Goal: Transaction & Acquisition: Purchase product/service

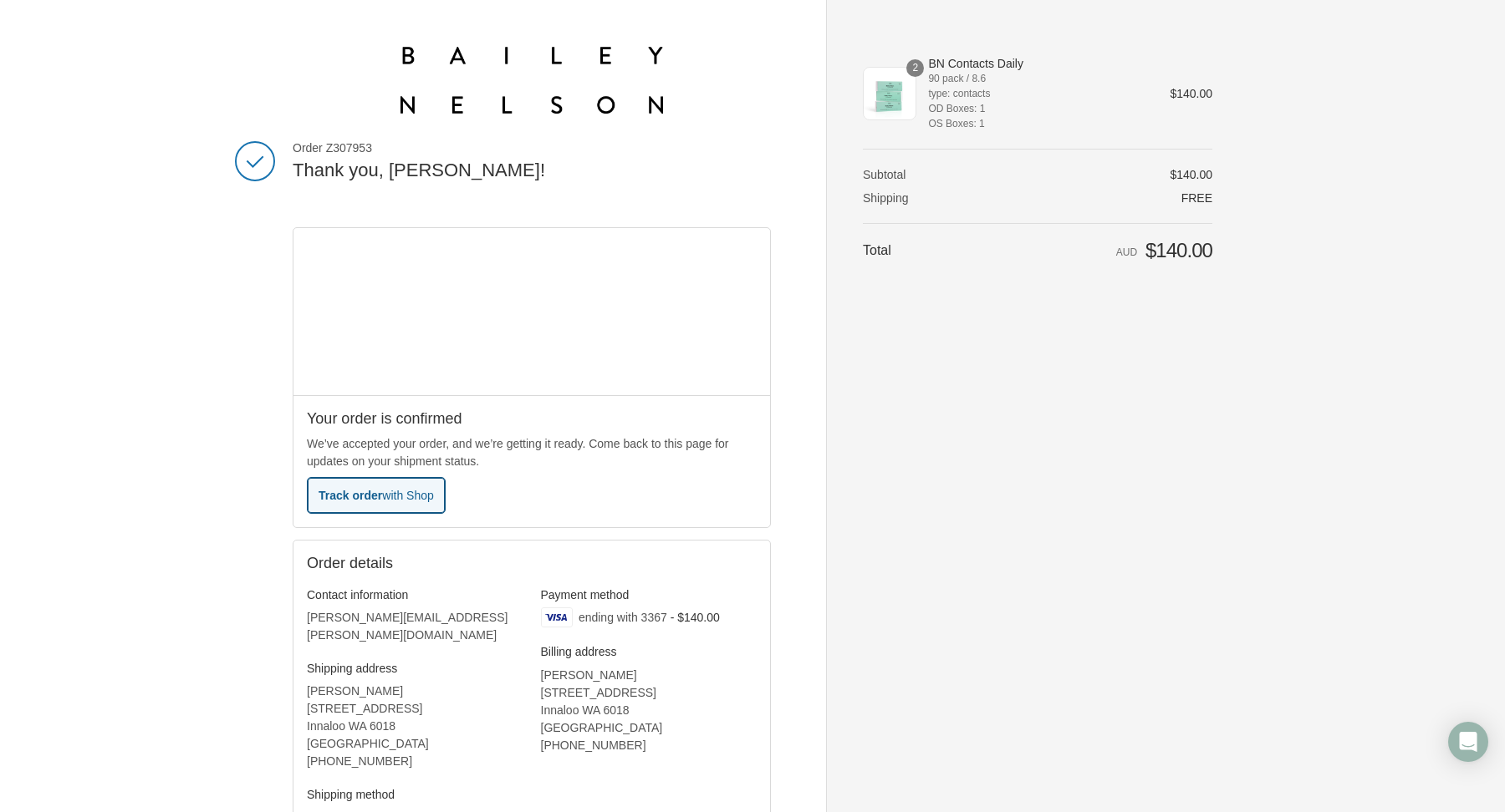
click at [422, 498] on span "with Shop" at bounding box center [407, 496] width 51 height 14
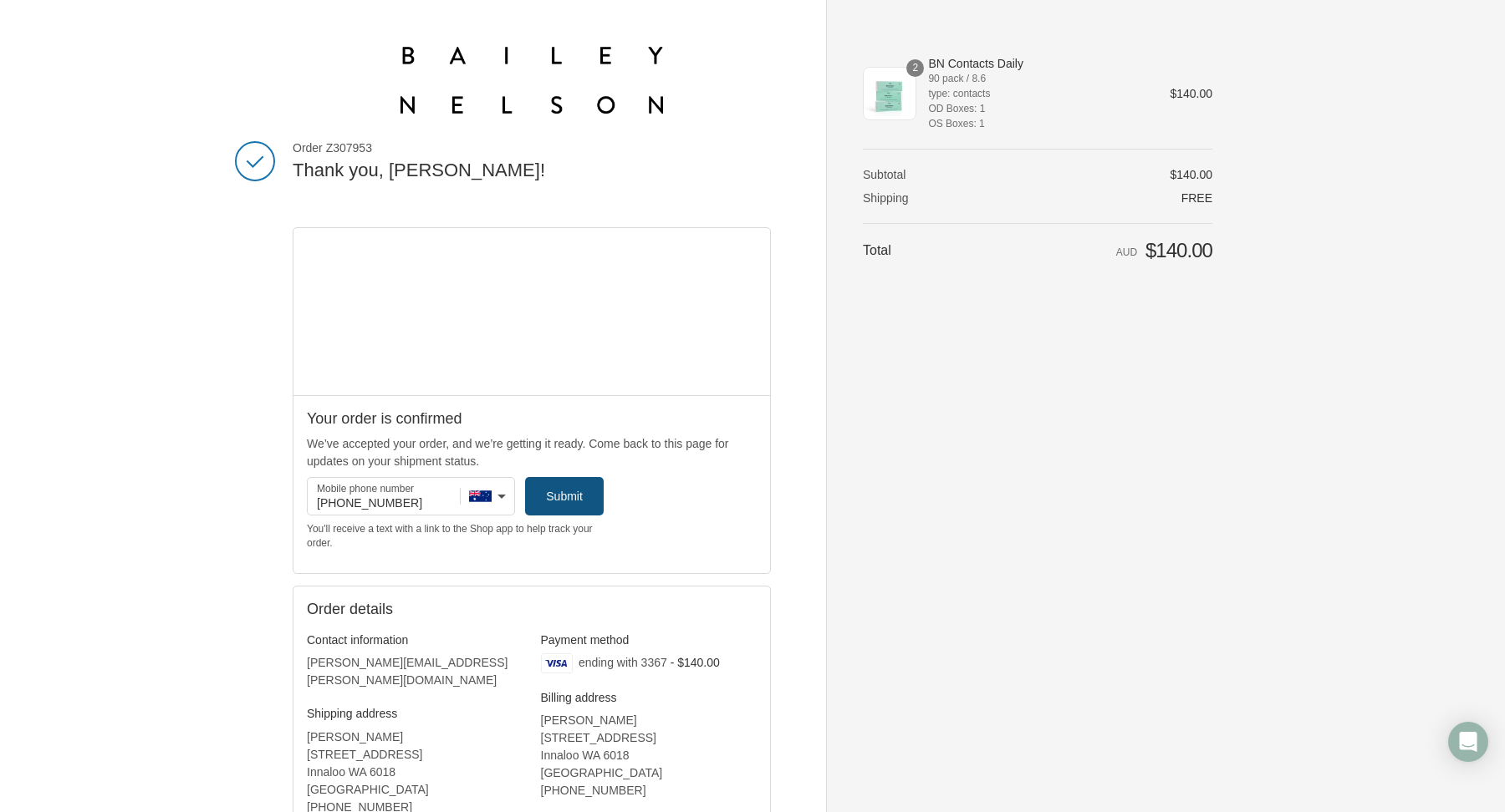
click at [568, 492] on icon "submit" at bounding box center [564, 496] width 16 height 16
